Goal: Task Accomplishment & Management: Complete application form

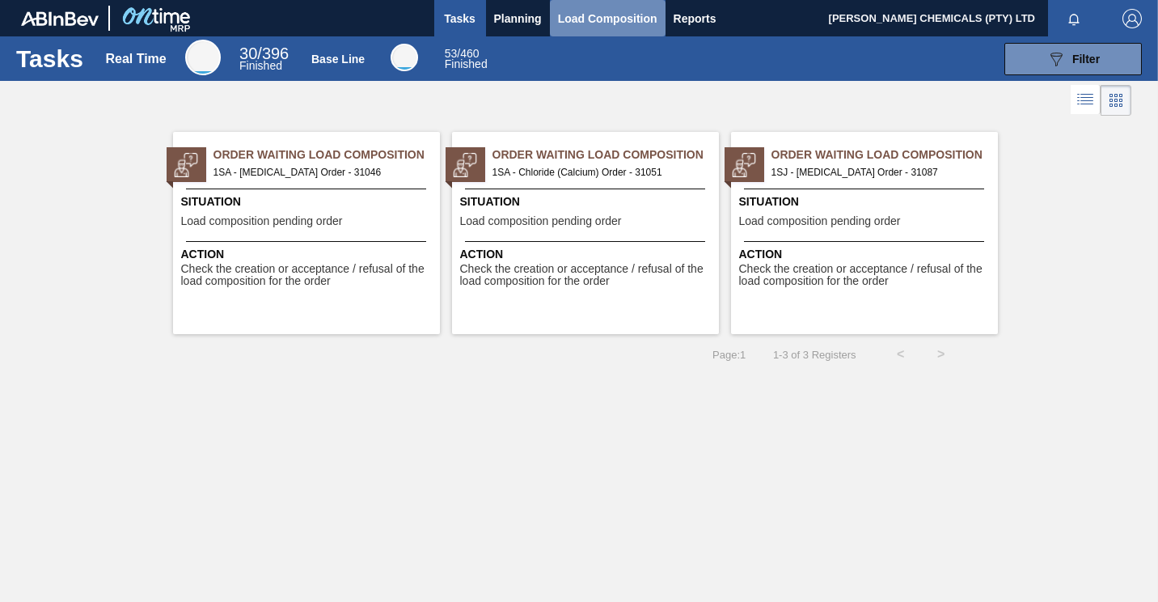
click at [618, 17] on span "Load Composition" at bounding box center [607, 18] width 99 height 19
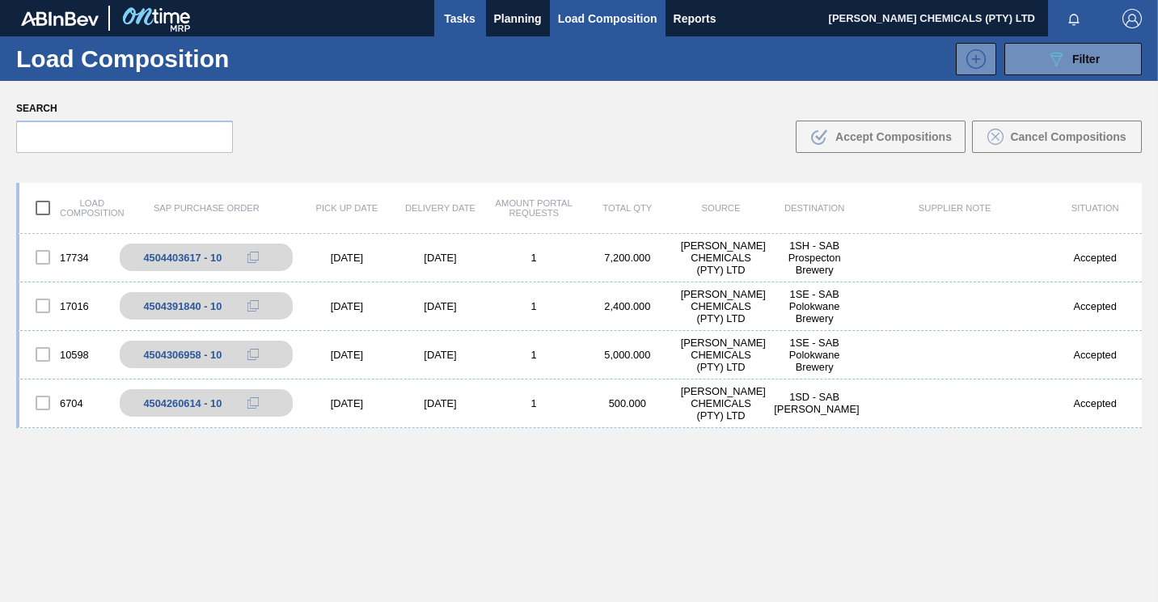
click at [459, 17] on span "Tasks" at bounding box center [460, 18] width 36 height 19
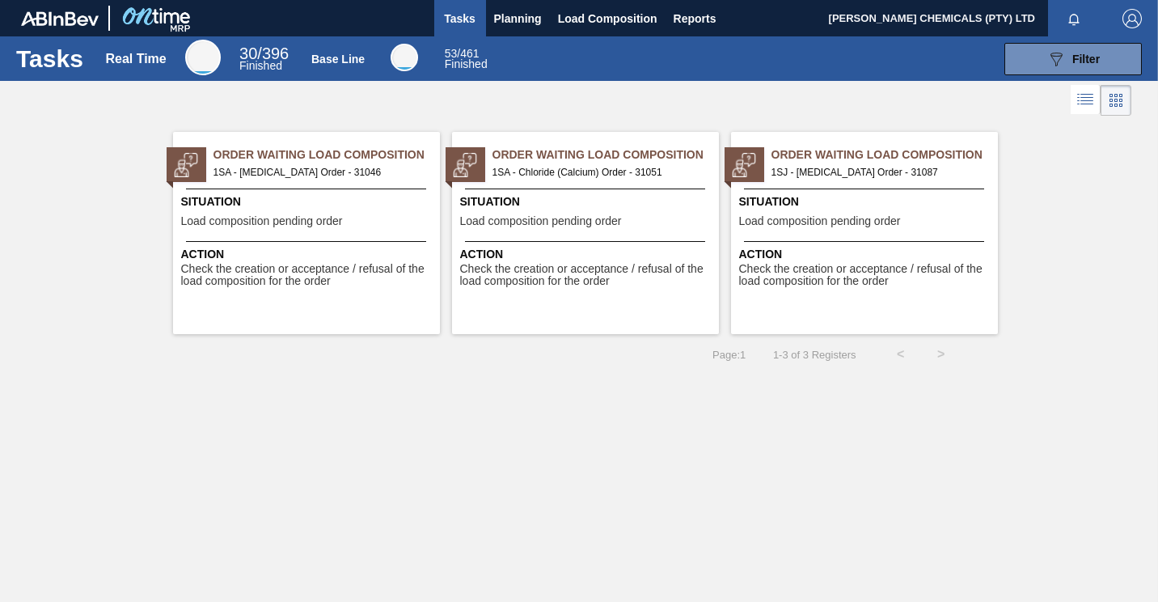
click at [313, 166] on span "1SA - [MEDICAL_DATA] Order - 31046" at bounding box center [319, 172] width 213 height 18
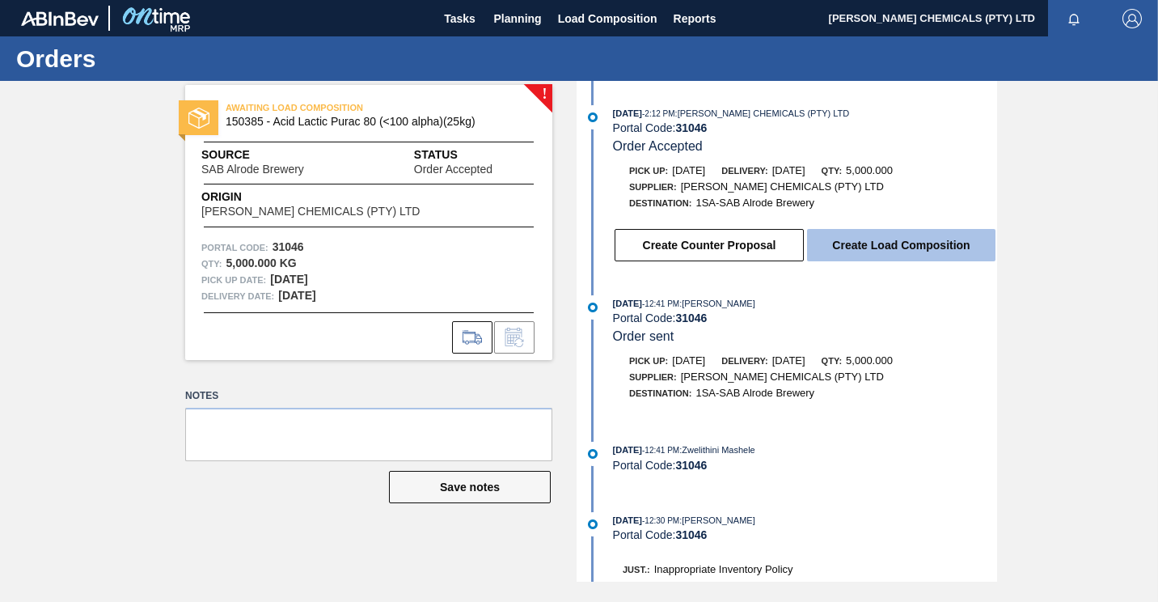
click at [894, 254] on button "Create Load Composition" at bounding box center [901, 245] width 188 height 32
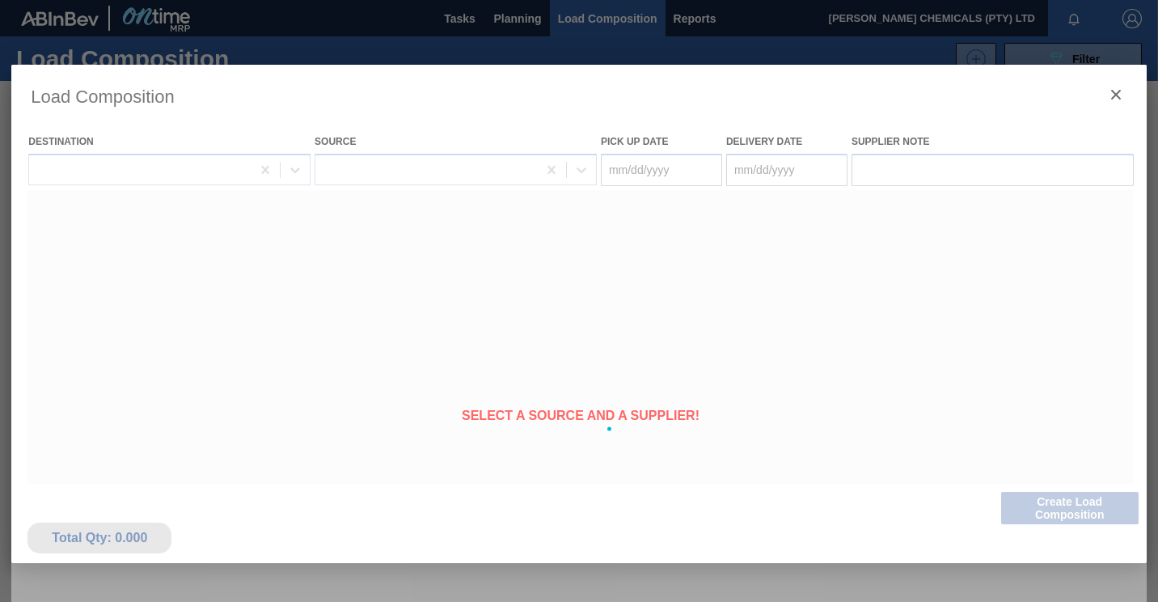
type Date "[DATE]"
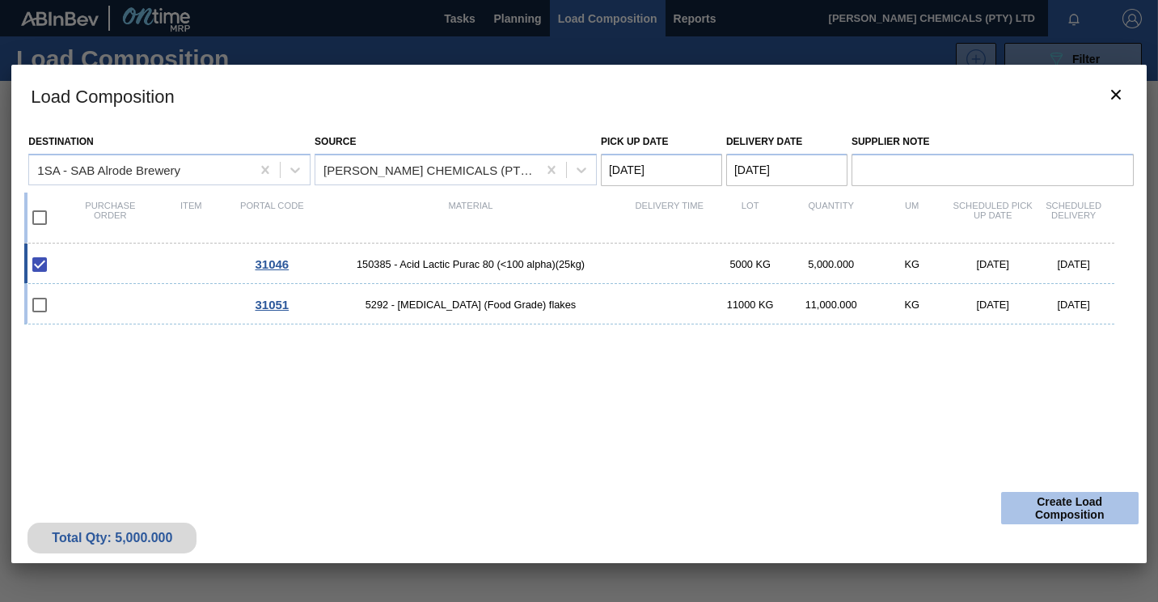
click at [1070, 497] on button "Create Load Composition" at bounding box center [1069, 508] width 137 height 32
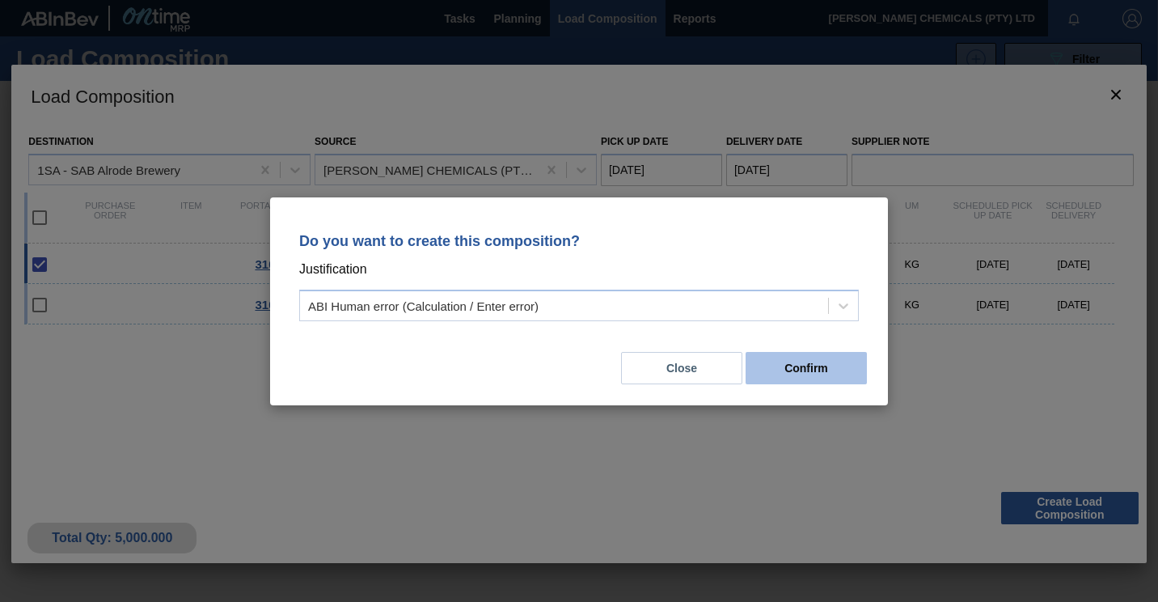
click at [802, 369] on button "Confirm" at bounding box center [806, 368] width 121 height 32
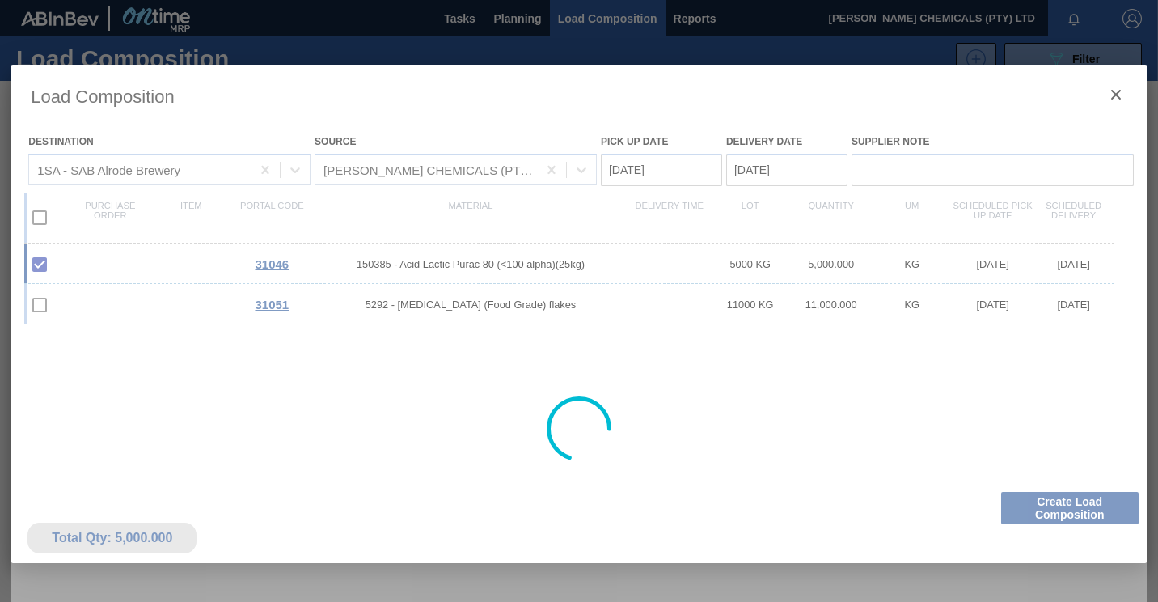
click at [1114, 91] on div at bounding box center [578, 429] width 1135 height 728
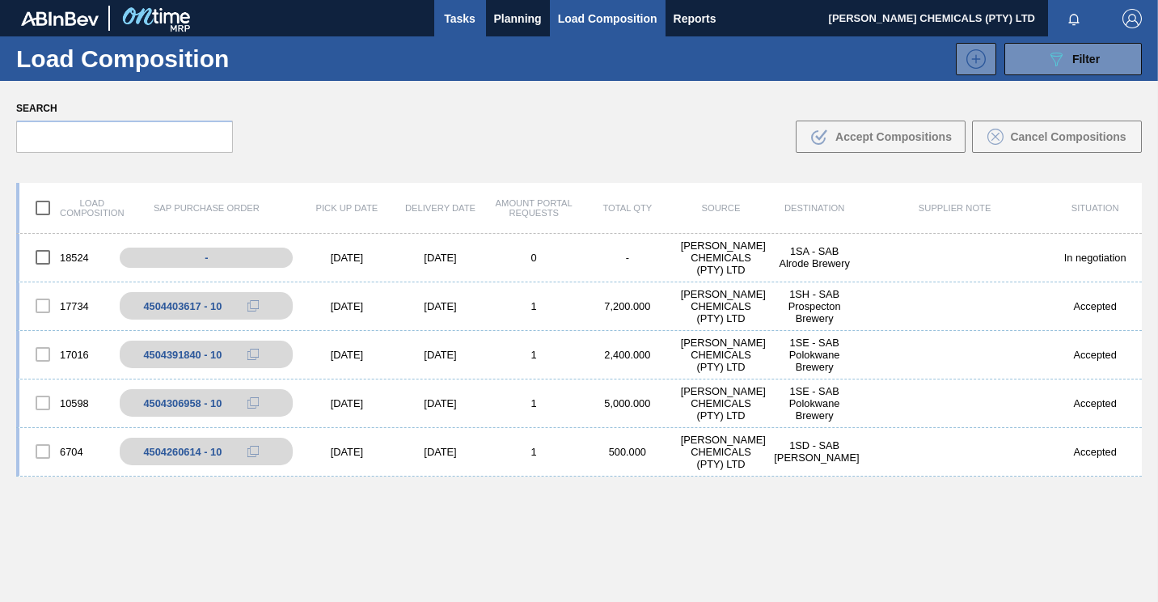
click at [471, 18] on span "Tasks" at bounding box center [460, 18] width 36 height 19
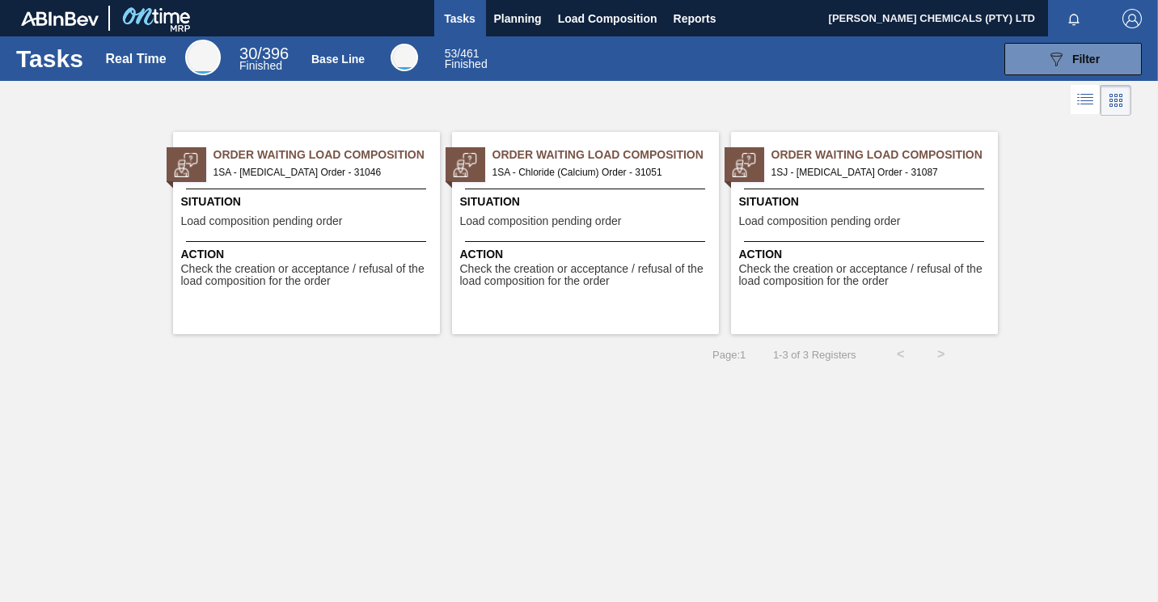
click at [328, 163] on span "Order Waiting Load Composition" at bounding box center [326, 154] width 226 height 17
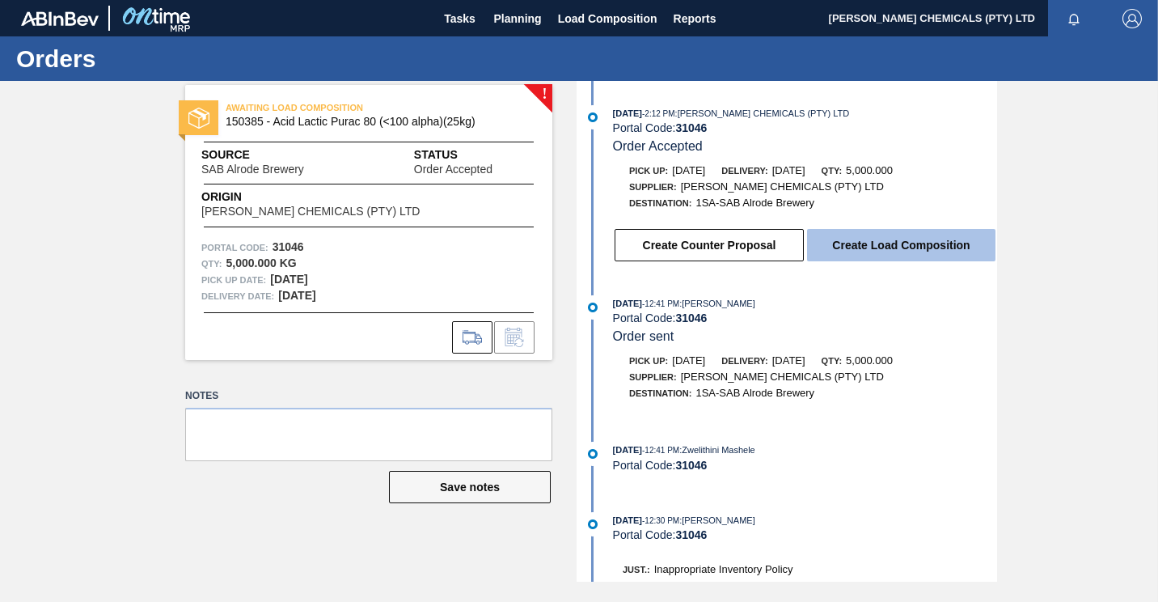
click at [894, 251] on button "Create Load Composition" at bounding box center [901, 245] width 188 height 32
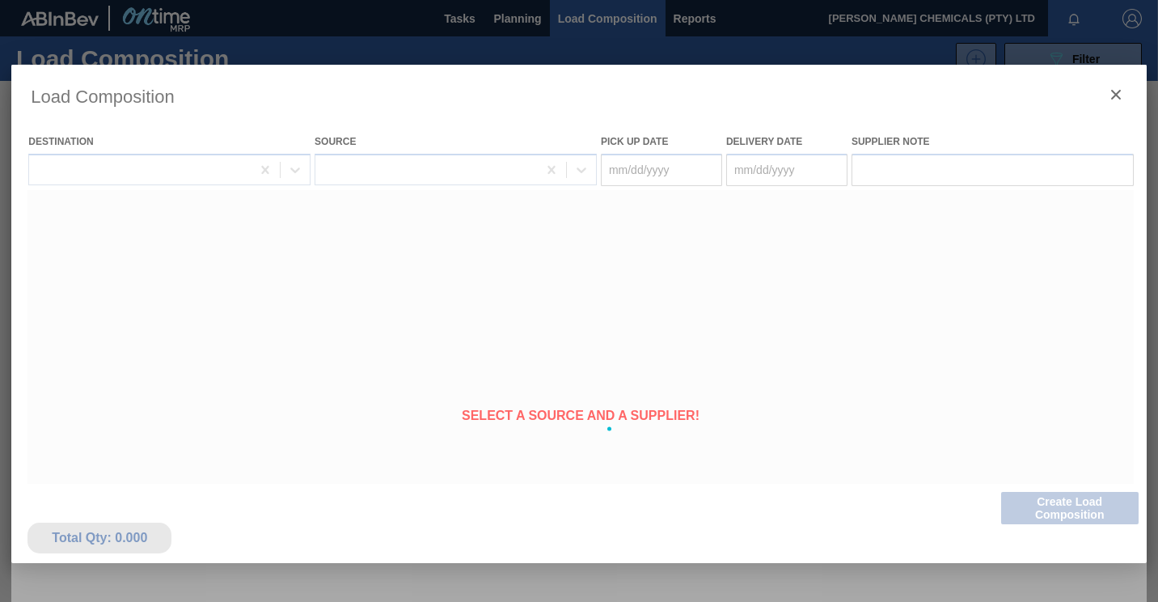
type Date "[DATE]"
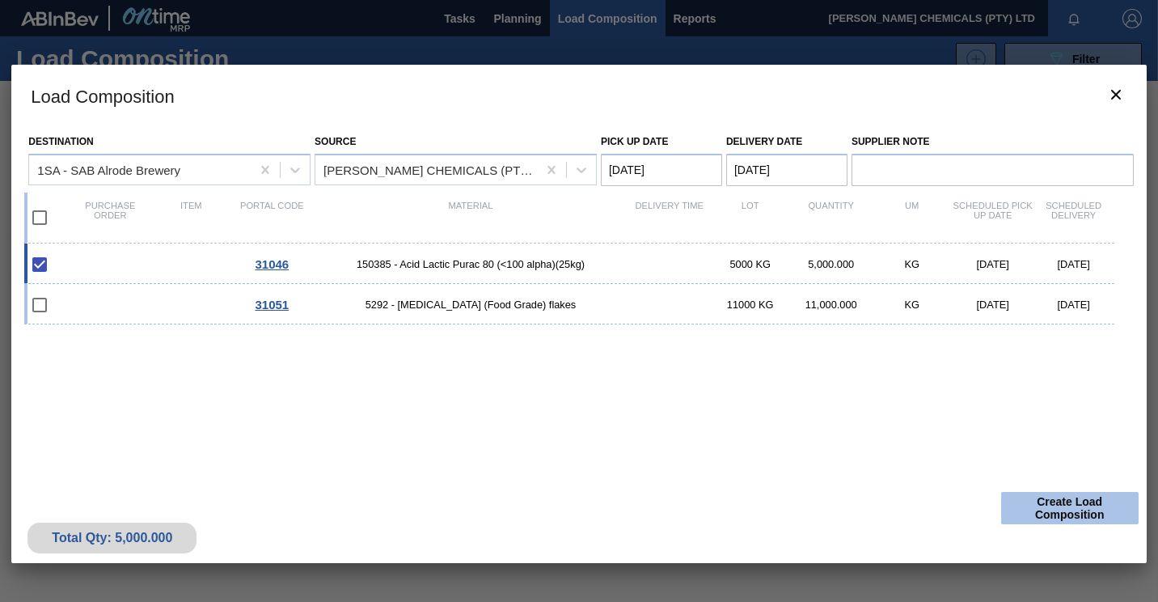
click at [1067, 499] on button "Create Load Composition" at bounding box center [1069, 508] width 137 height 32
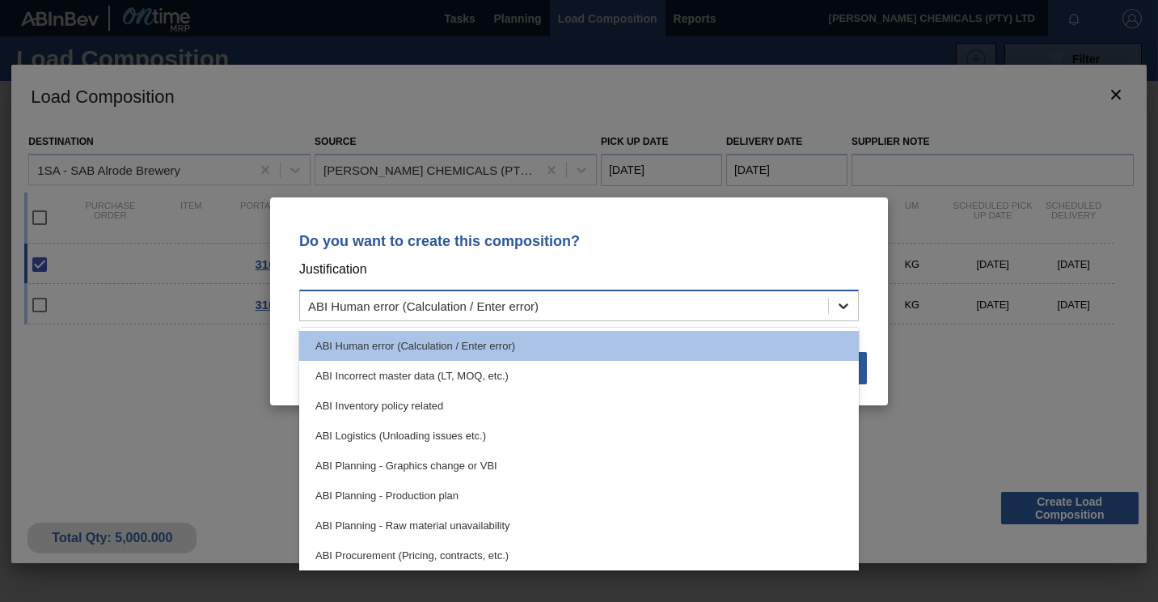
click at [851, 307] on icon at bounding box center [843, 306] width 16 height 16
click at [964, 116] on div "Do you want to create this composition? Justification option ABI Human error (C…" at bounding box center [579, 301] width 1158 height 602
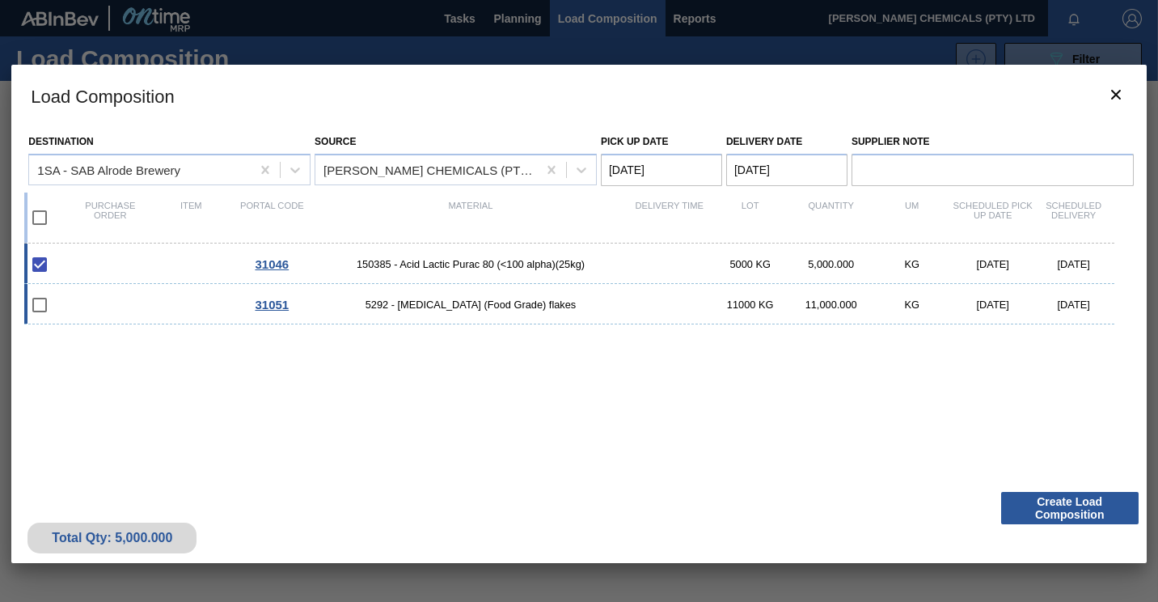
click at [40, 298] on input "checkbox" at bounding box center [40, 305] width 34 height 34
checkbox input "false"
click at [1055, 509] on button "Create Load Composition" at bounding box center [1069, 508] width 137 height 32
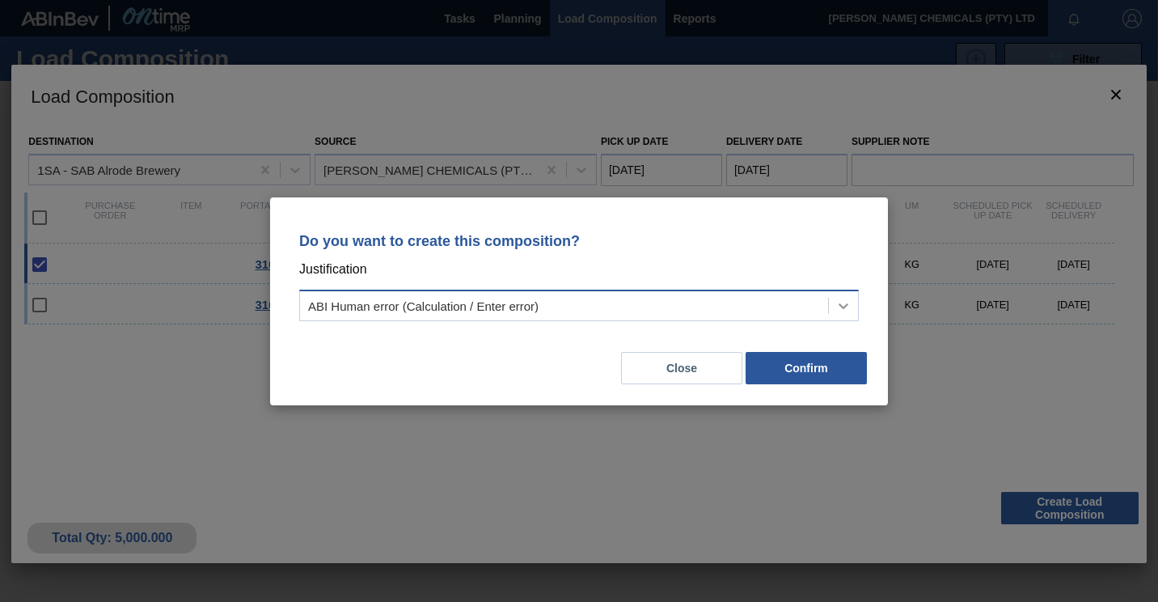
click at [852, 300] on div at bounding box center [843, 305] width 29 height 29
click at [801, 88] on div "Do you want to create this composition? Justification ABI Human error (Calculat…" at bounding box center [579, 301] width 1158 height 602
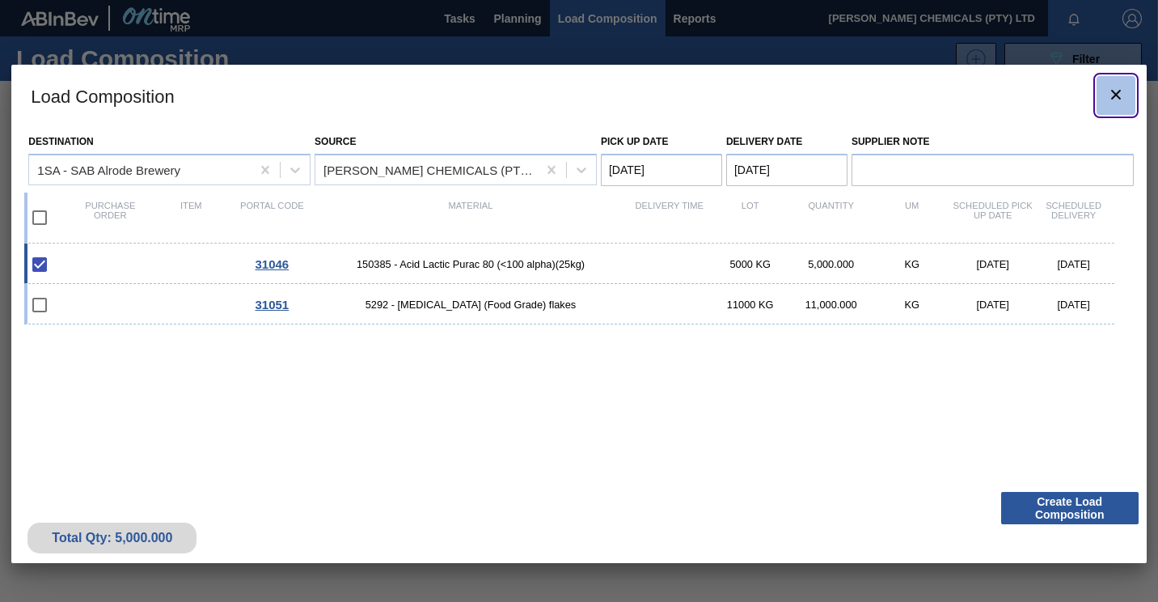
click at [1118, 89] on icon "botão de ícone" at bounding box center [1115, 94] width 19 height 19
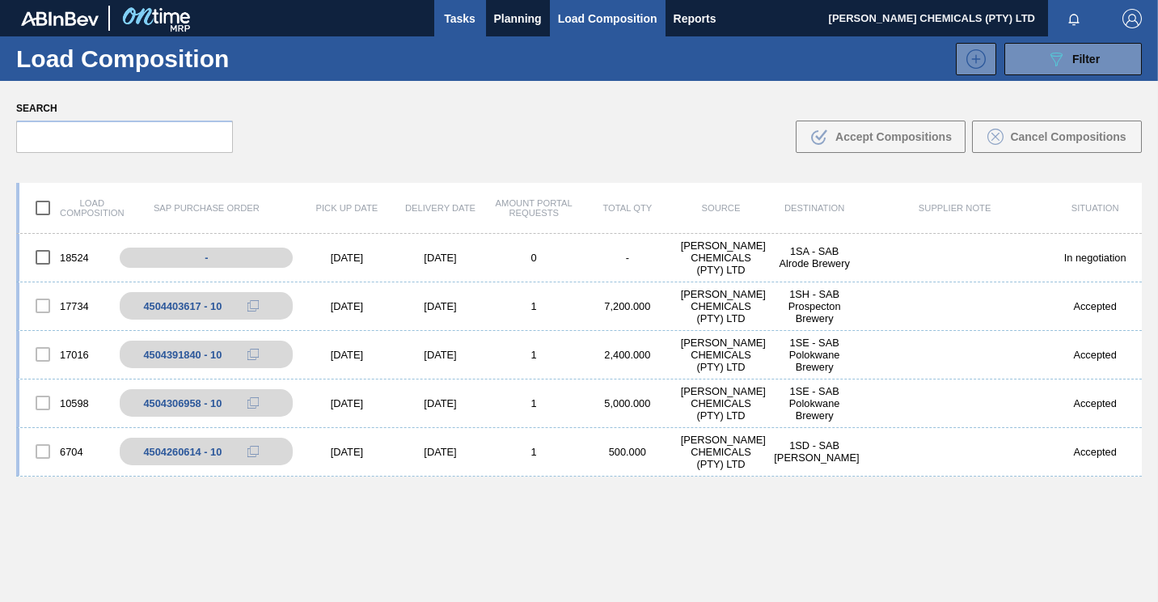
click at [466, 23] on span "Tasks" at bounding box center [460, 18] width 36 height 19
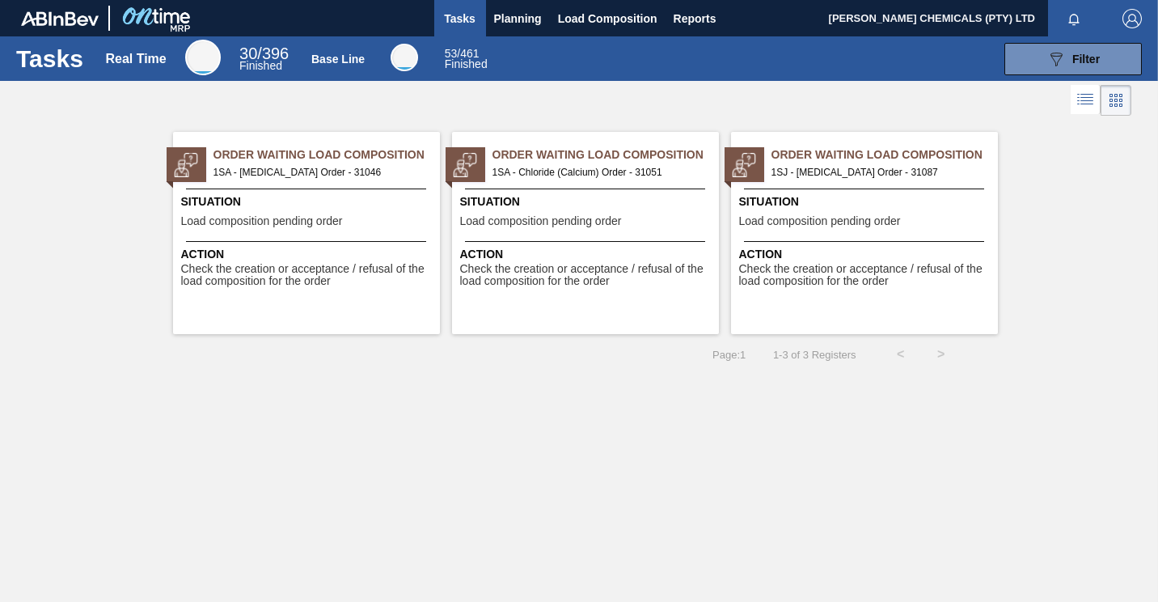
click at [857, 177] on span "1SJ - [MEDICAL_DATA] Order - 31087" at bounding box center [877, 172] width 213 height 18
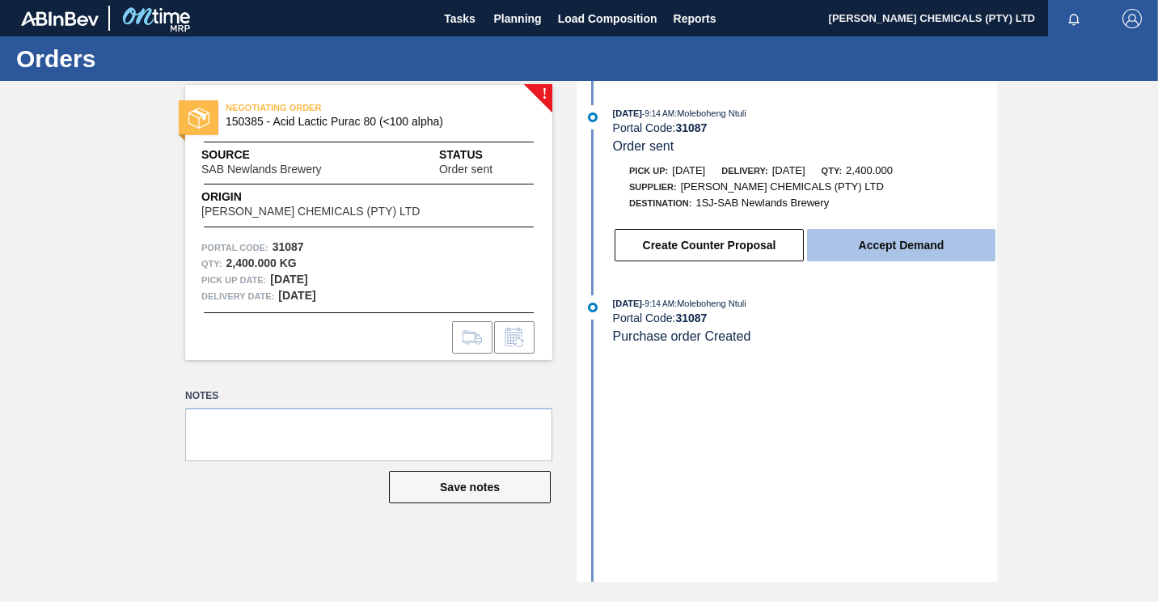
click at [884, 239] on button "Accept Demand" at bounding box center [901, 245] width 188 height 32
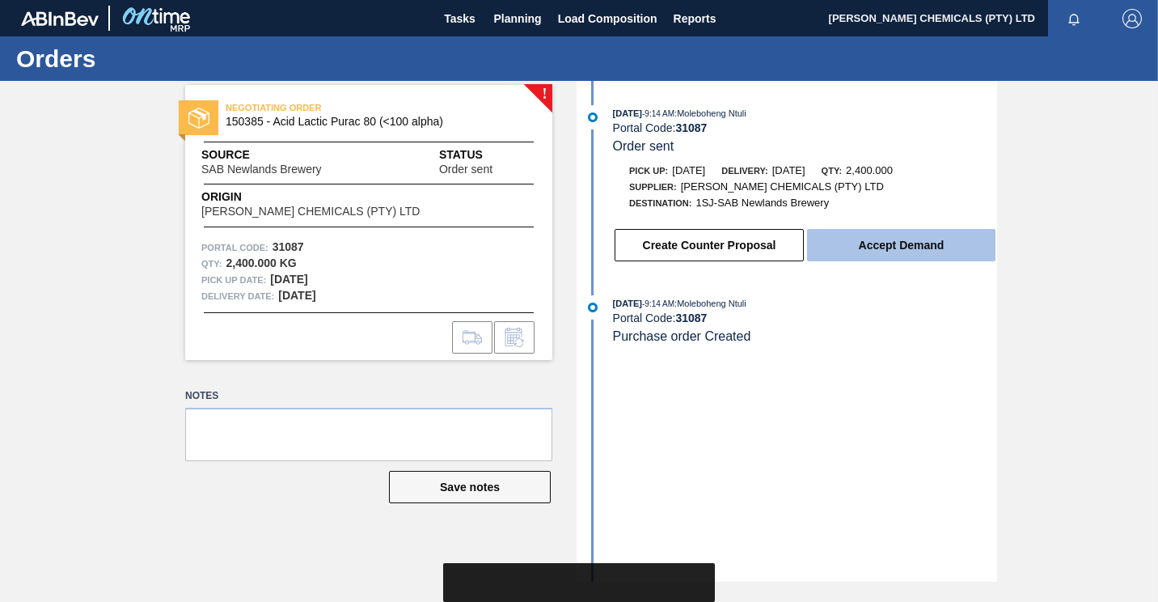
click at [886, 259] on button "Accept Demand" at bounding box center [901, 245] width 188 height 32
click at [910, 250] on button "Accept Demand" at bounding box center [901, 245] width 188 height 32
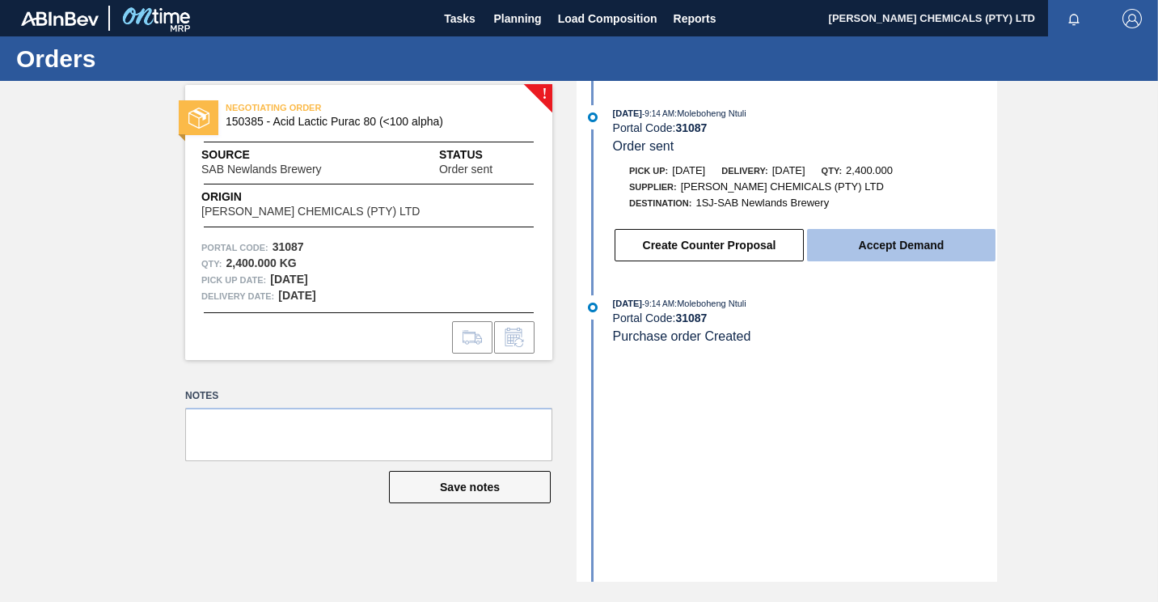
click at [898, 257] on button "Accept Demand" at bounding box center [901, 245] width 188 height 32
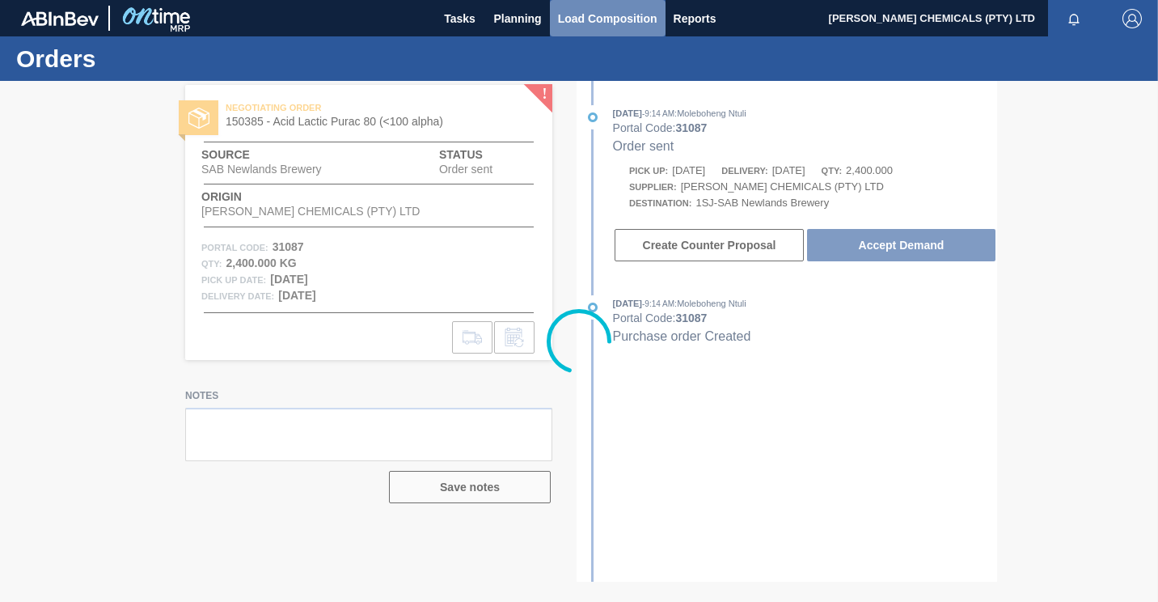
click at [602, 26] on span "Load Composition" at bounding box center [607, 18] width 99 height 19
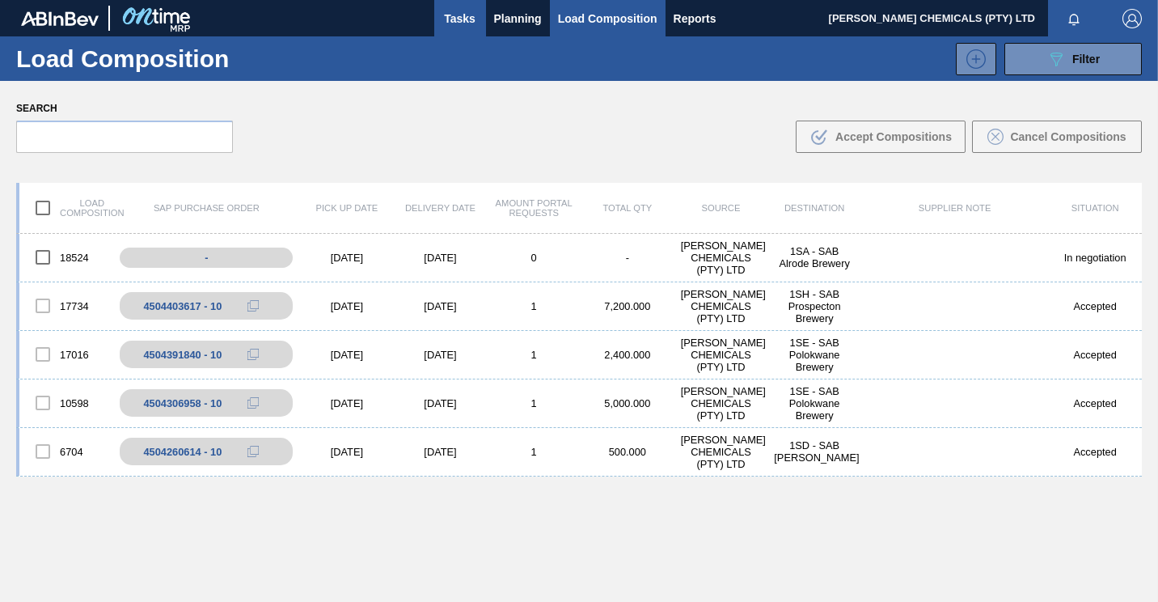
click at [465, 10] on span "Tasks" at bounding box center [460, 18] width 36 height 19
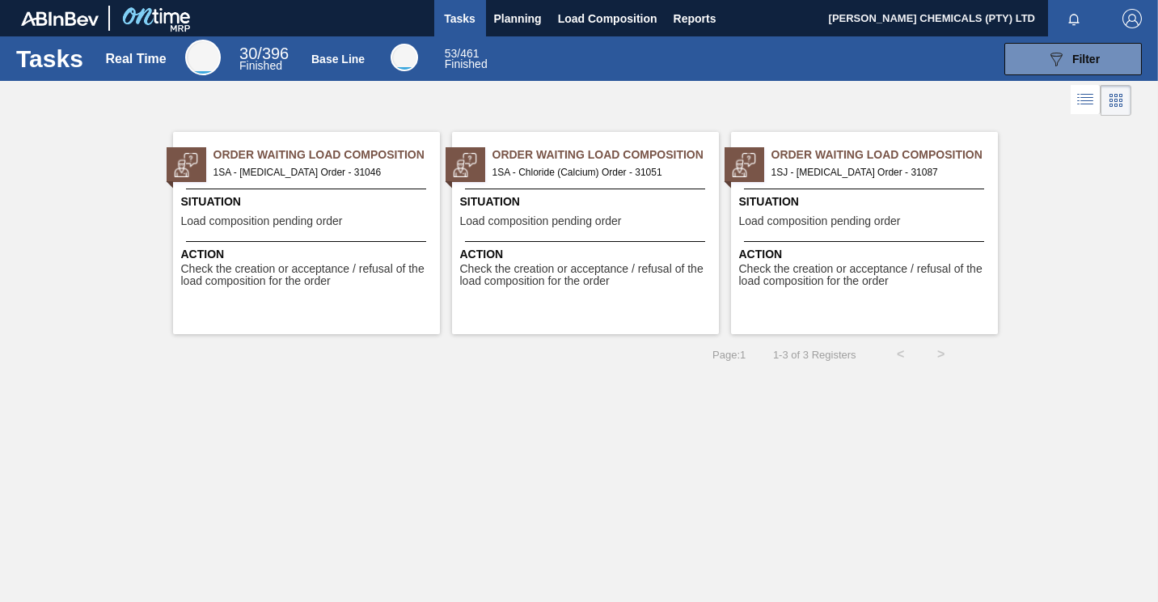
click at [317, 173] on span "1SA - [MEDICAL_DATA] Order - 31046" at bounding box center [319, 172] width 213 height 18
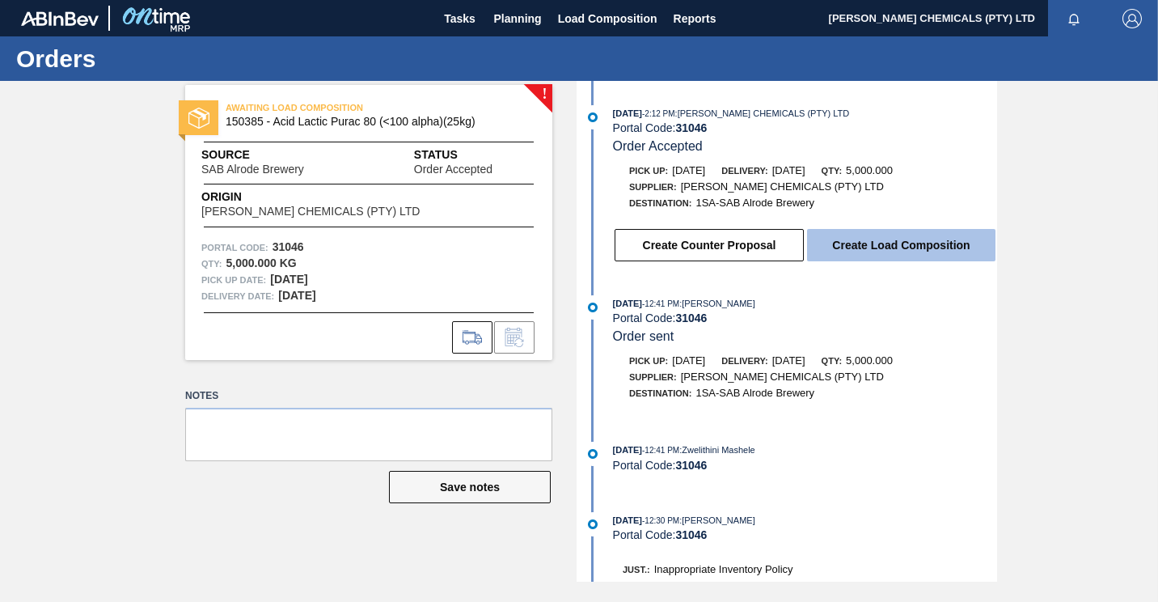
click at [903, 254] on button "Create Load Composition" at bounding box center [901, 245] width 188 height 32
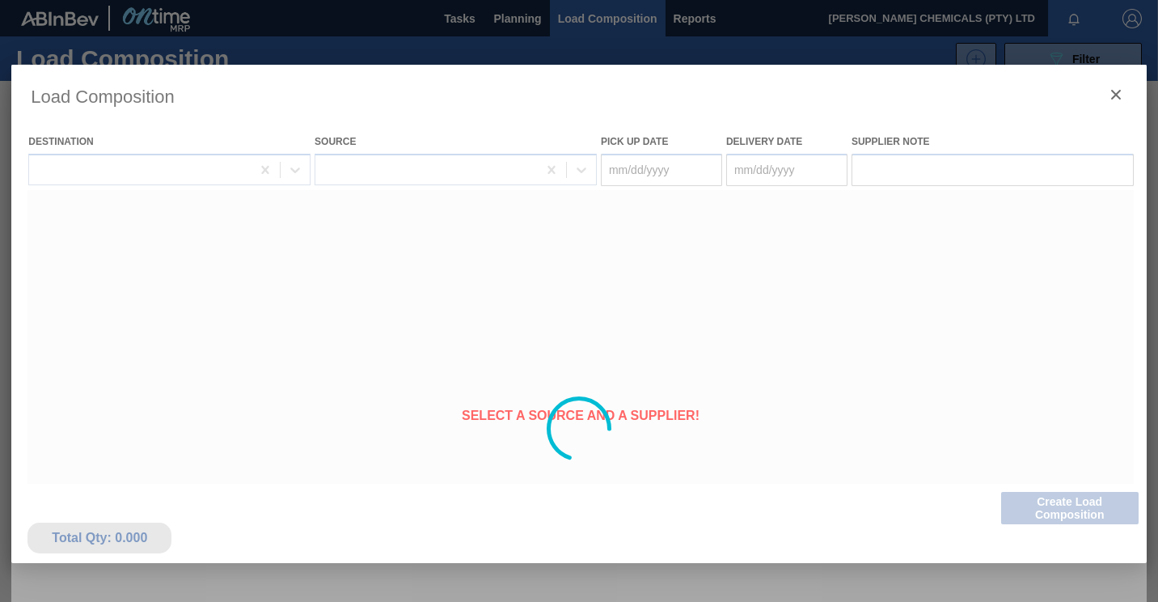
type Date "[DATE]"
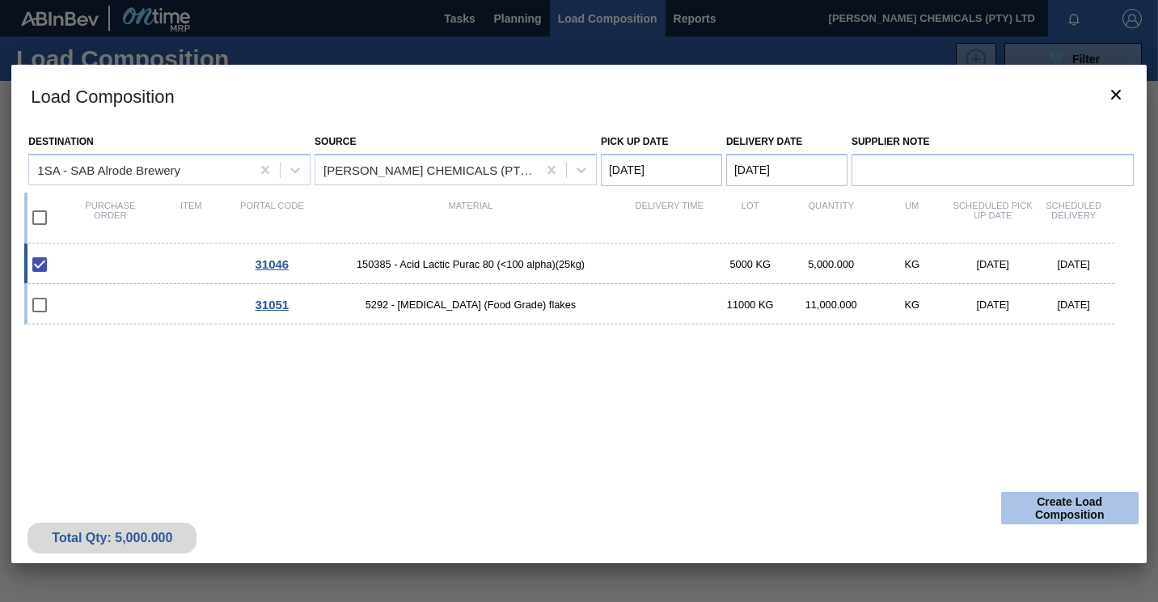
click at [1076, 507] on button "Create Load Composition" at bounding box center [1069, 508] width 137 height 32
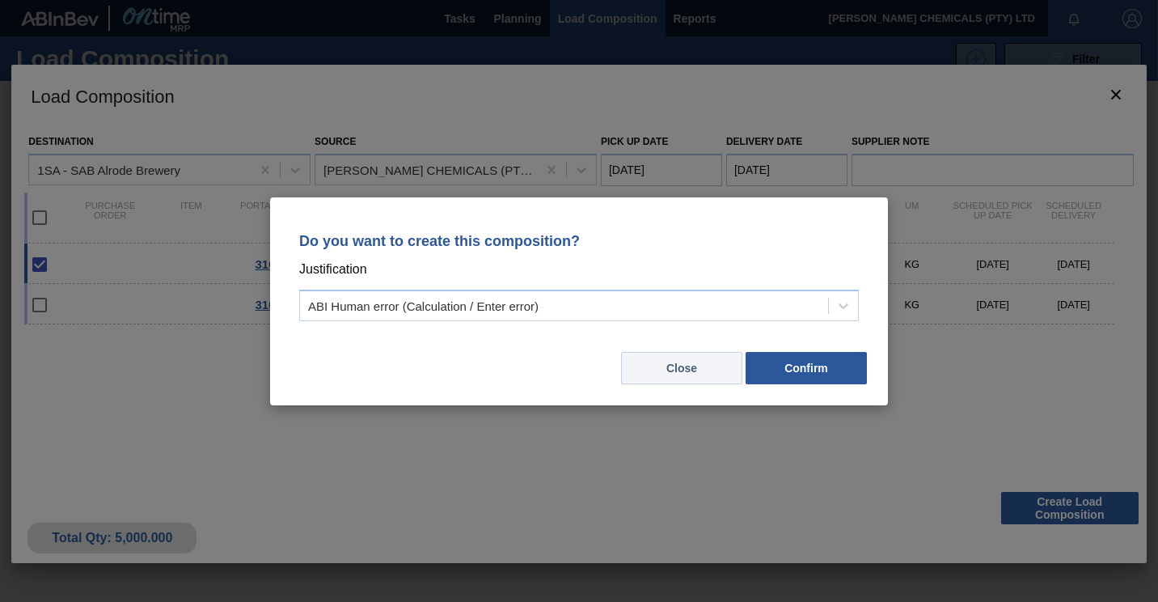
click at [696, 369] on button "Close" at bounding box center [681, 368] width 121 height 32
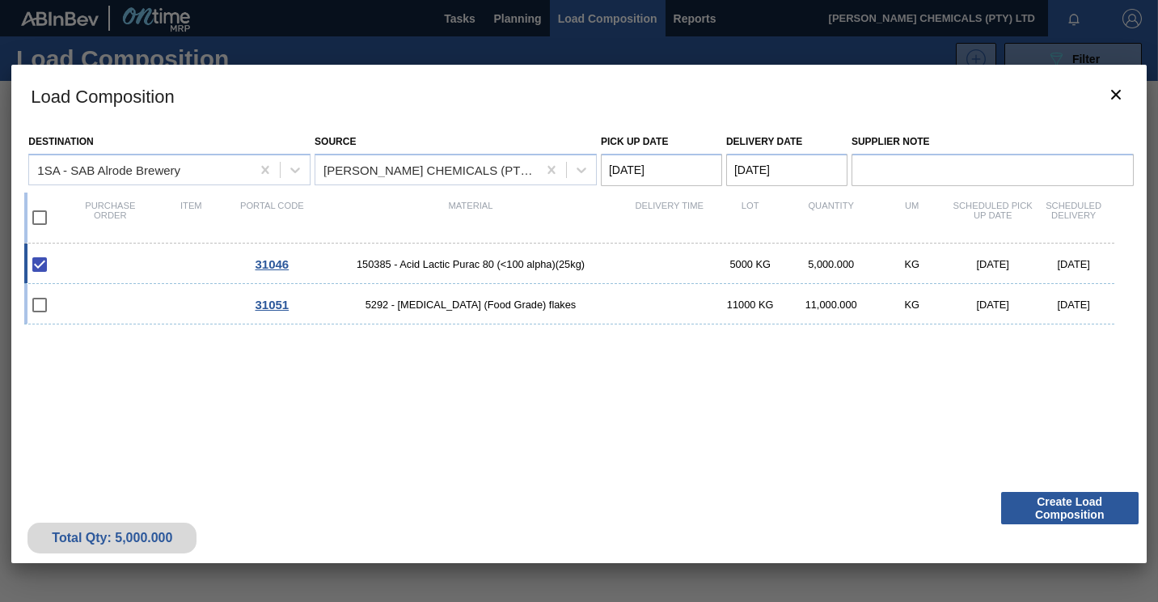
click at [487, 16] on div at bounding box center [579, 301] width 1158 height 602
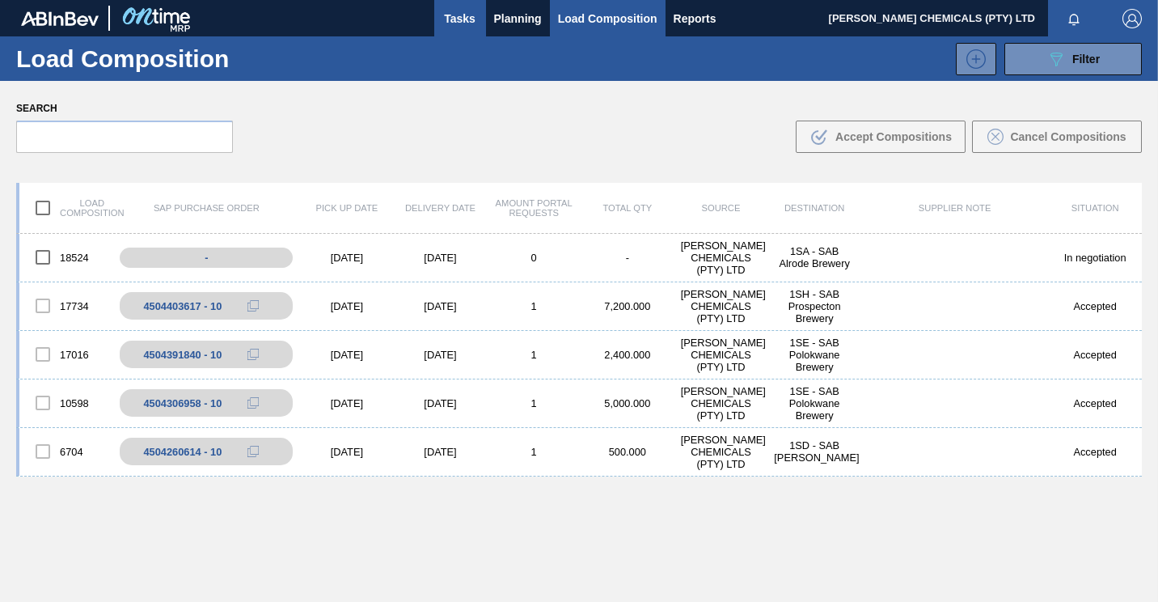
click at [464, 16] on span "Tasks" at bounding box center [460, 18] width 36 height 19
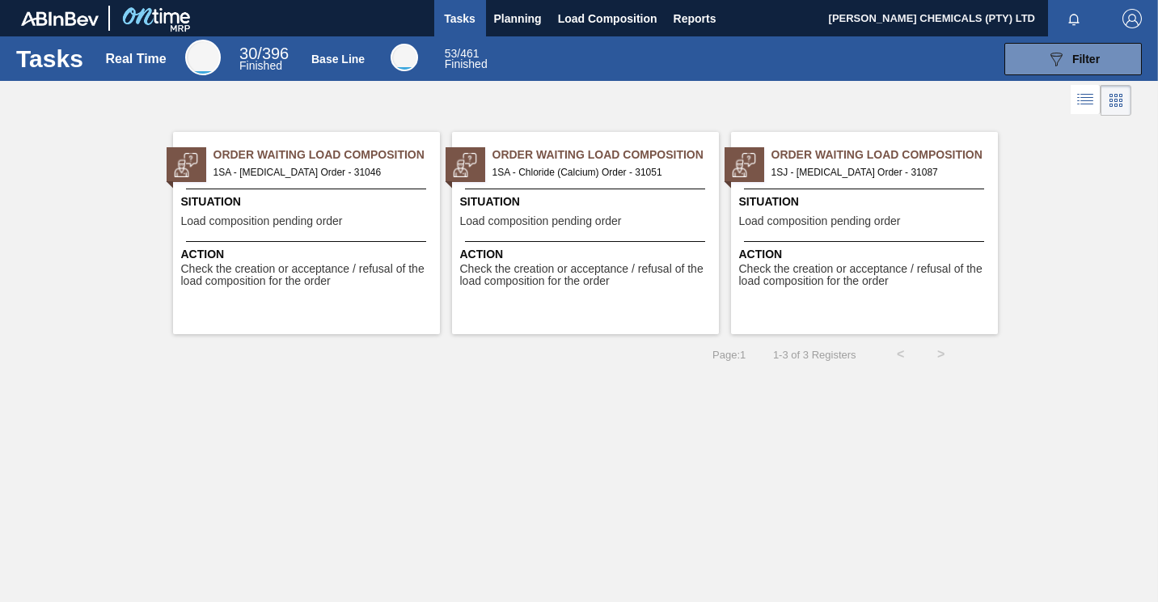
click at [345, 174] on span "1SA - [MEDICAL_DATA] Order - 31046" at bounding box center [319, 172] width 213 height 18
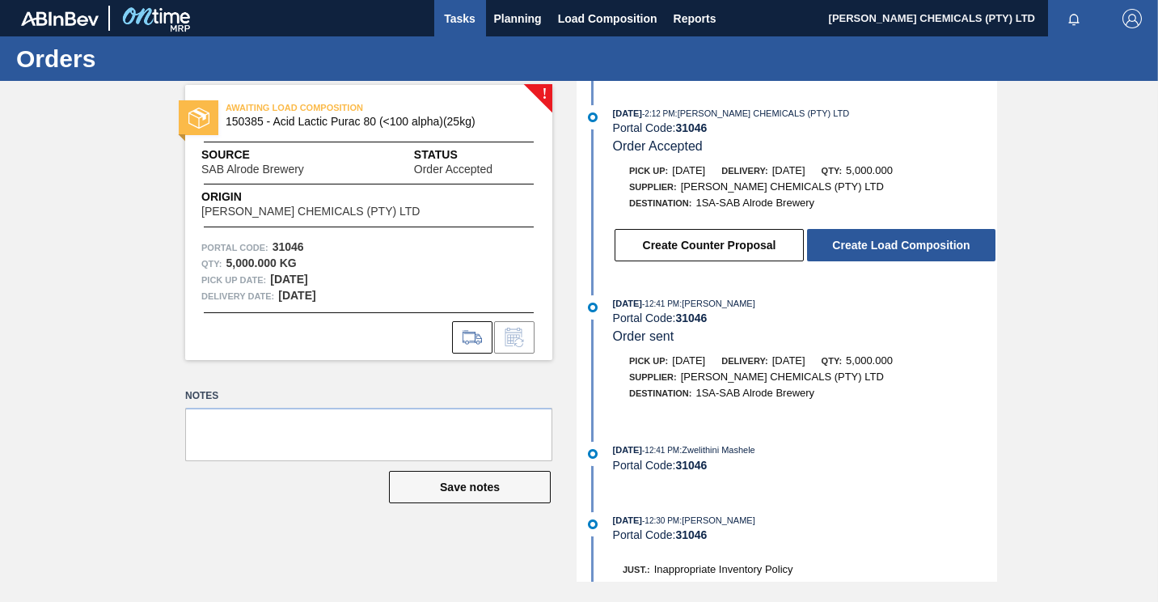
click at [468, 22] on span "Tasks" at bounding box center [460, 18] width 36 height 19
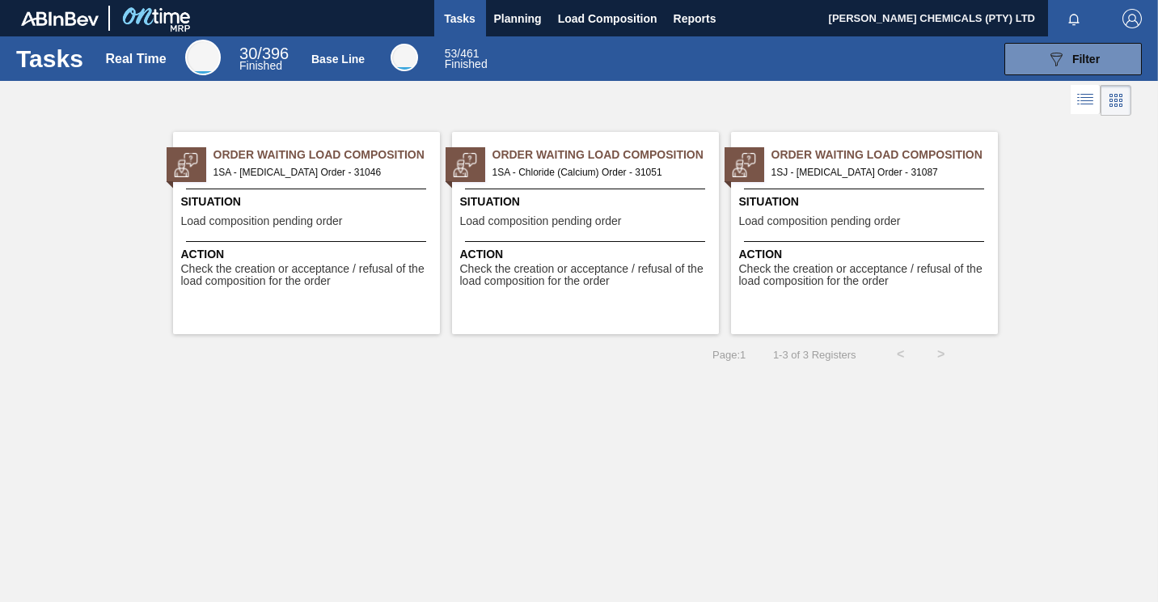
click at [823, 211] on div "Situation Load composition pending order" at bounding box center [866, 213] width 255 height 40
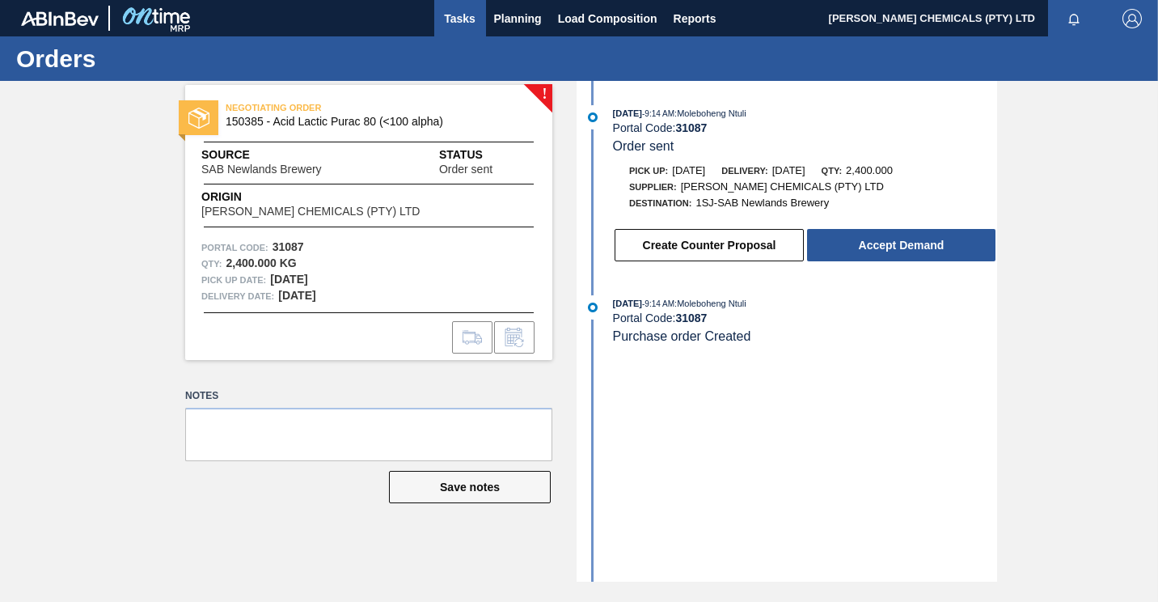
click at [463, 16] on span "Tasks" at bounding box center [460, 18] width 36 height 19
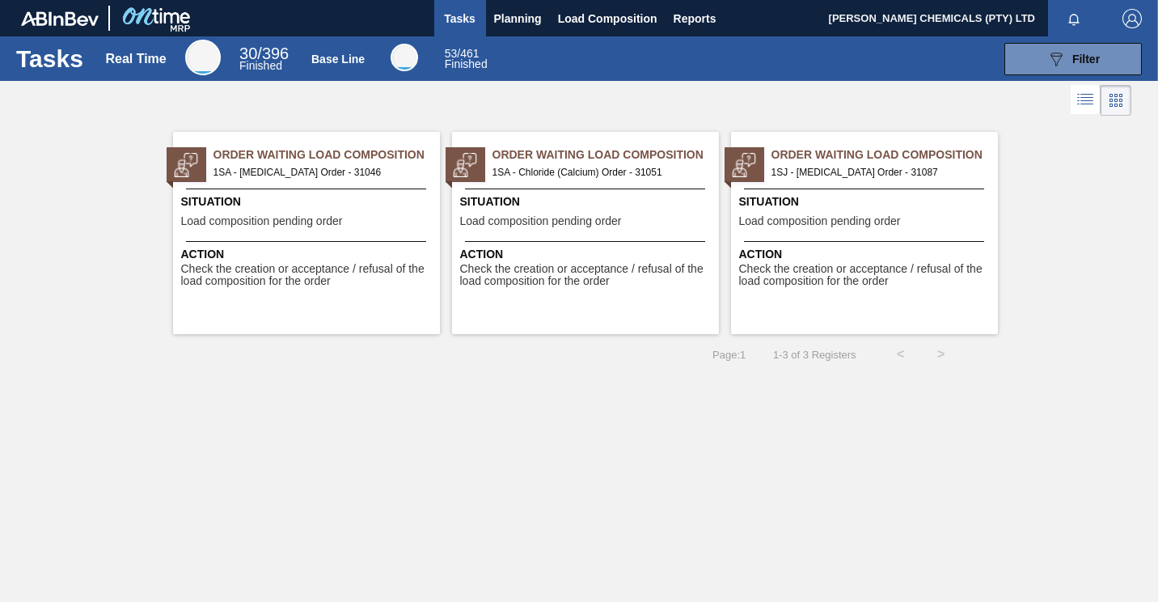
click at [611, 211] on div "Situation Load composition pending order" at bounding box center [587, 213] width 255 height 40
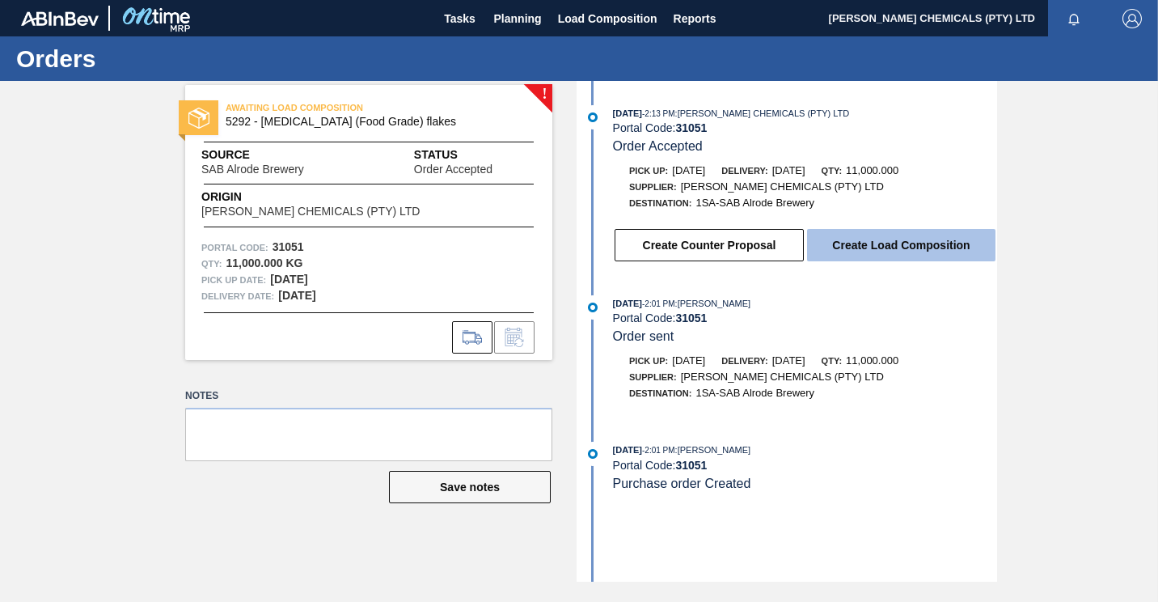
click at [889, 245] on button "Create Load Composition" at bounding box center [901, 245] width 188 height 32
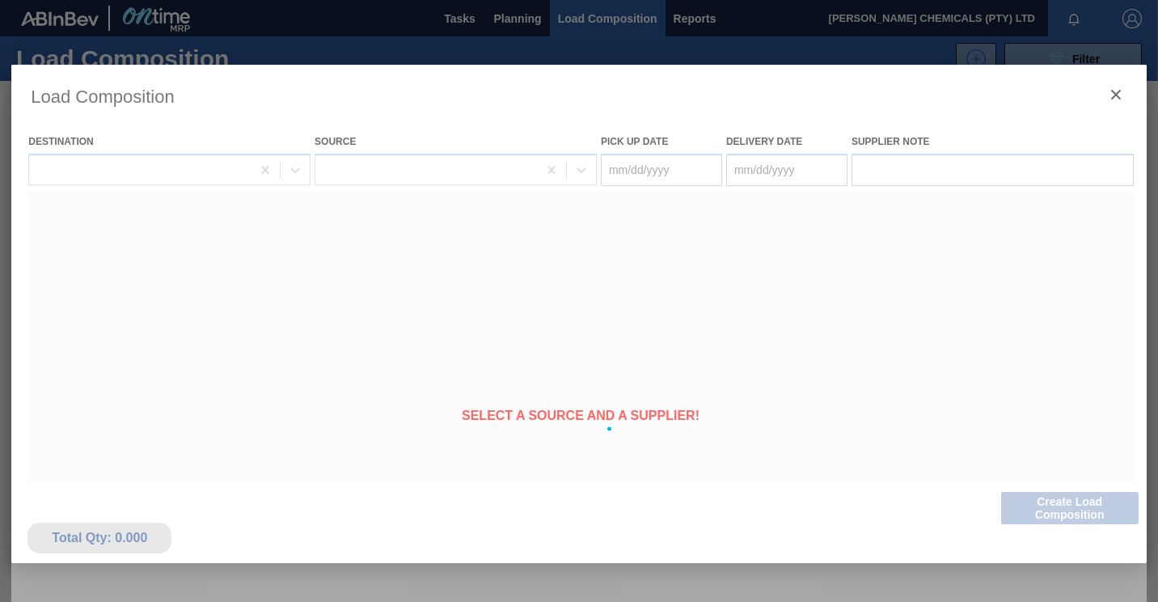
type Date "[DATE]"
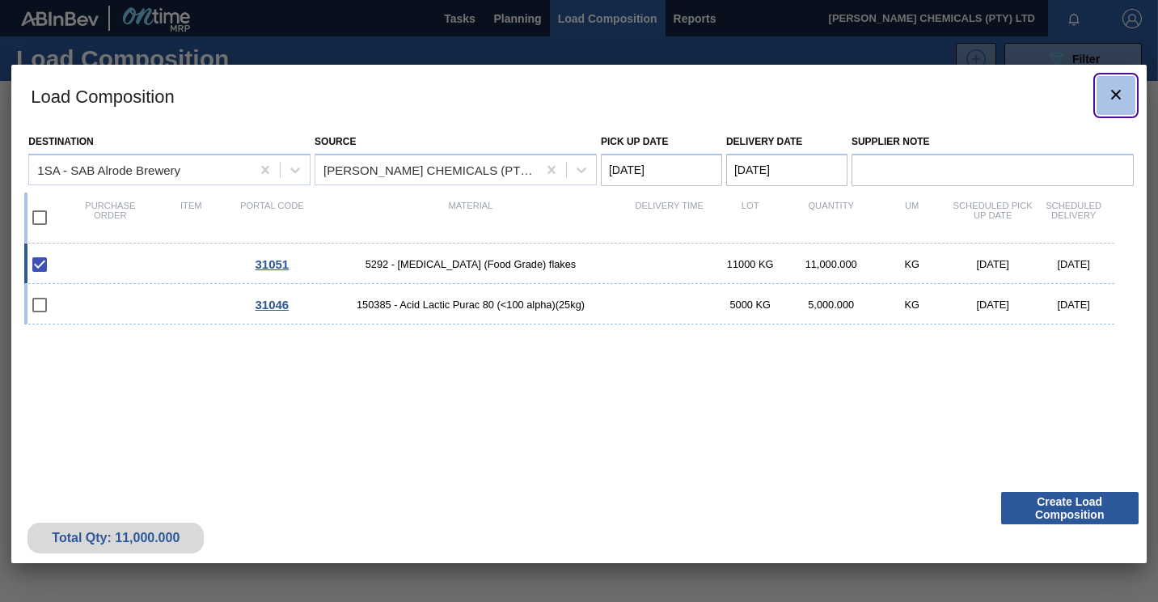
click at [1120, 91] on icon "botão de ícone" at bounding box center [1115, 94] width 19 height 19
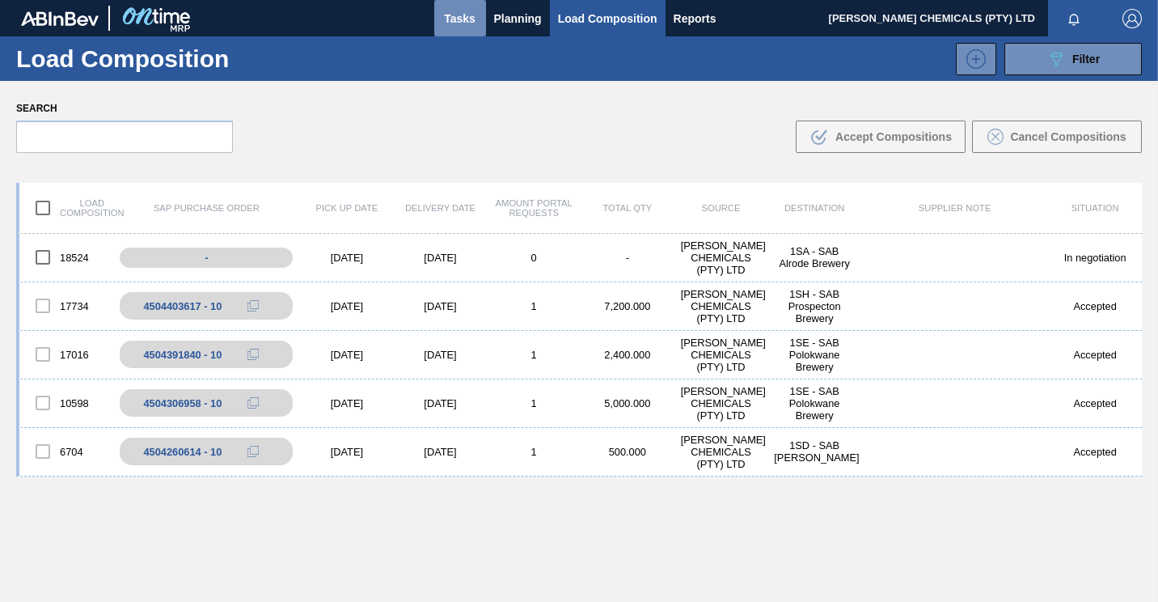
click at [455, 12] on span "Tasks" at bounding box center [460, 18] width 36 height 19
